Goal: Transaction & Acquisition: Purchase product/service

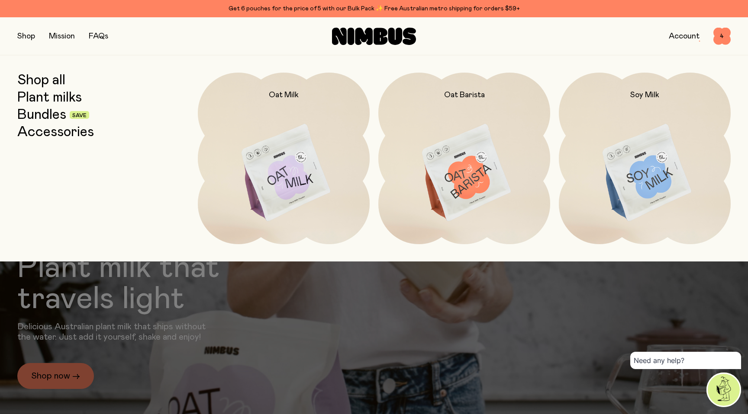
click at [55, 115] on link "Bundles" at bounding box center [41, 115] width 49 height 16
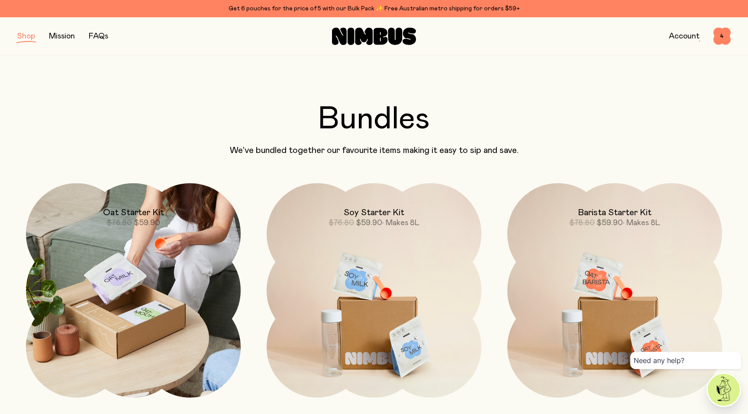
click at [174, 251] on img at bounding box center [133, 290] width 215 height 215
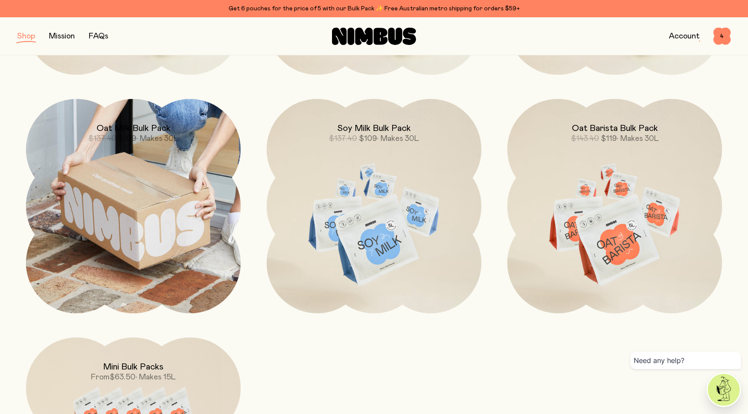
scroll to position [327, 0]
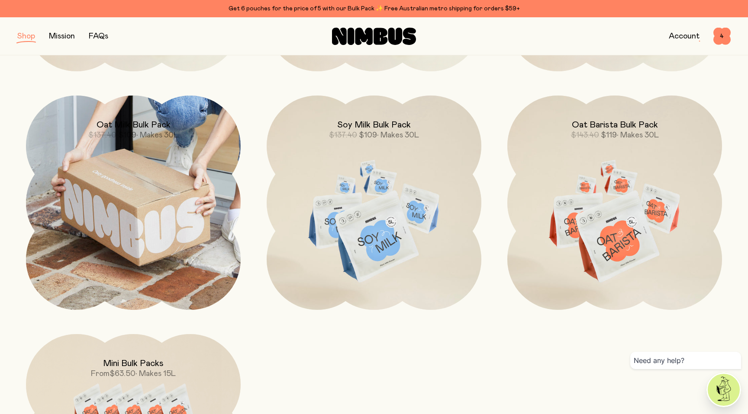
click at [192, 231] on img at bounding box center [133, 203] width 215 height 215
